Goal: Find specific page/section: Find specific page/section

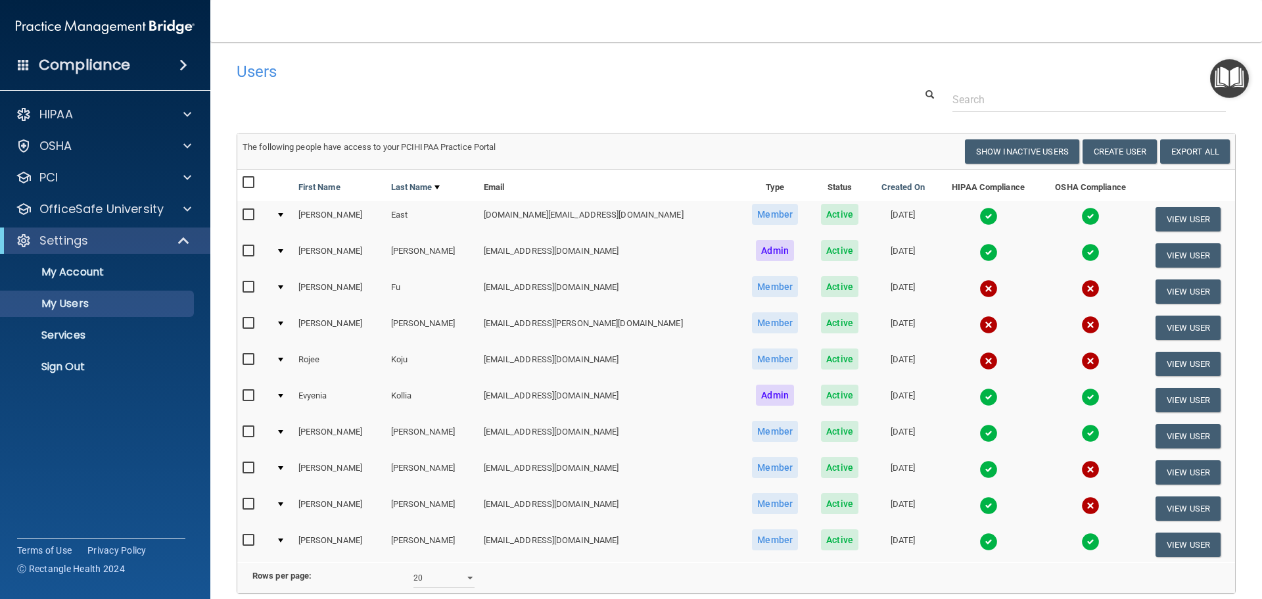
select select "20"
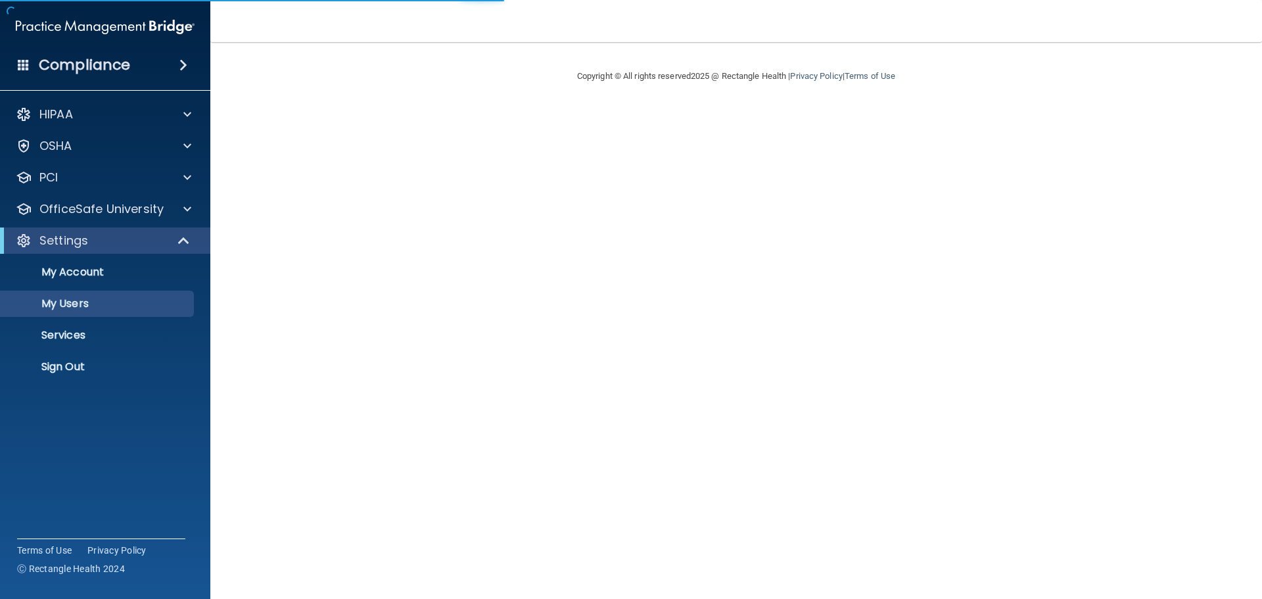
select select "20"
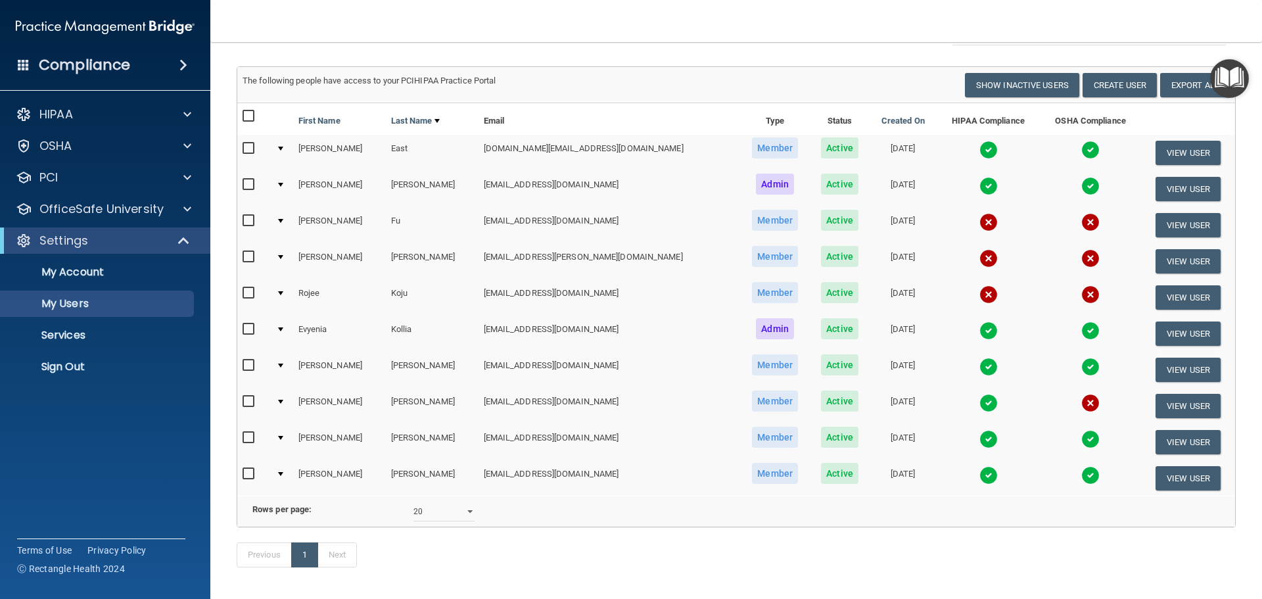
scroll to position [128, 0]
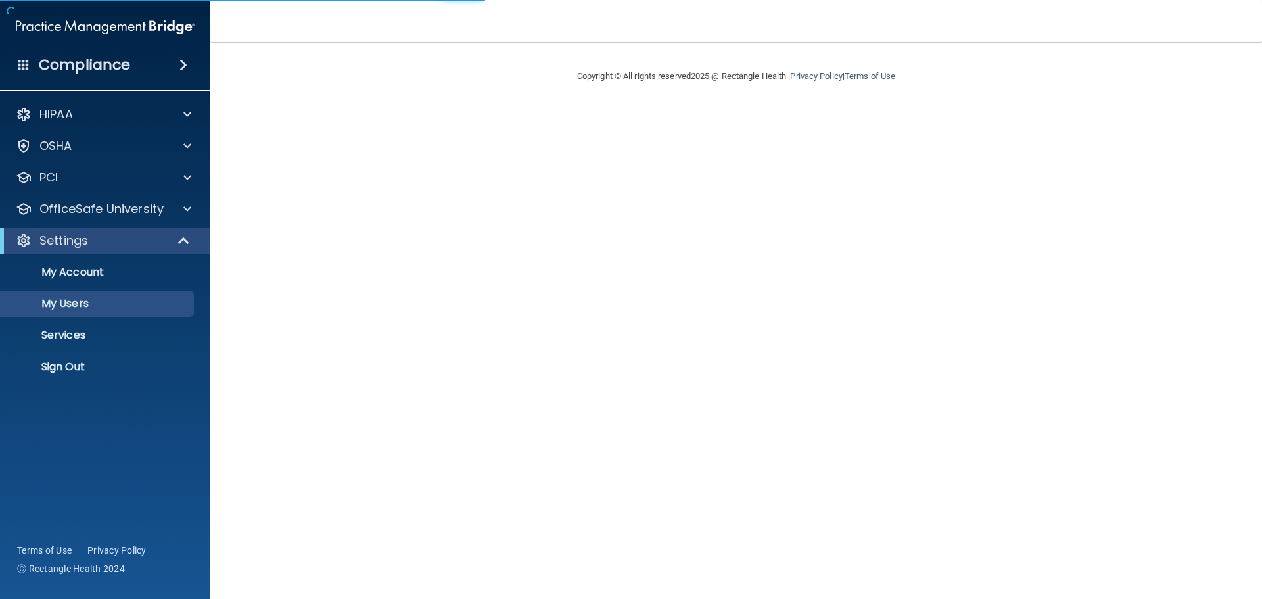
select select "20"
